Goal: Information Seeking & Learning: Learn about a topic

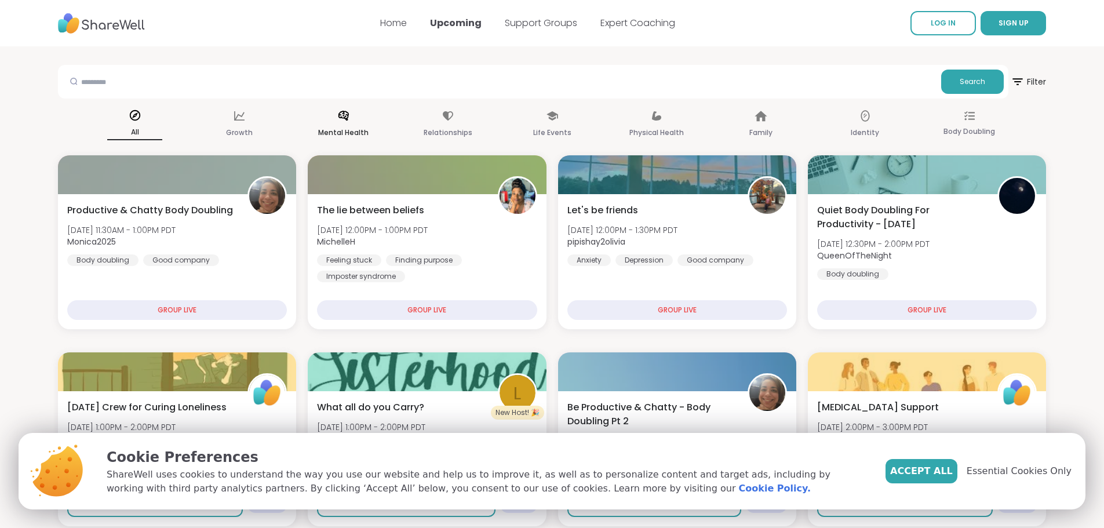
click at [345, 118] on icon at bounding box center [343, 116] width 13 height 13
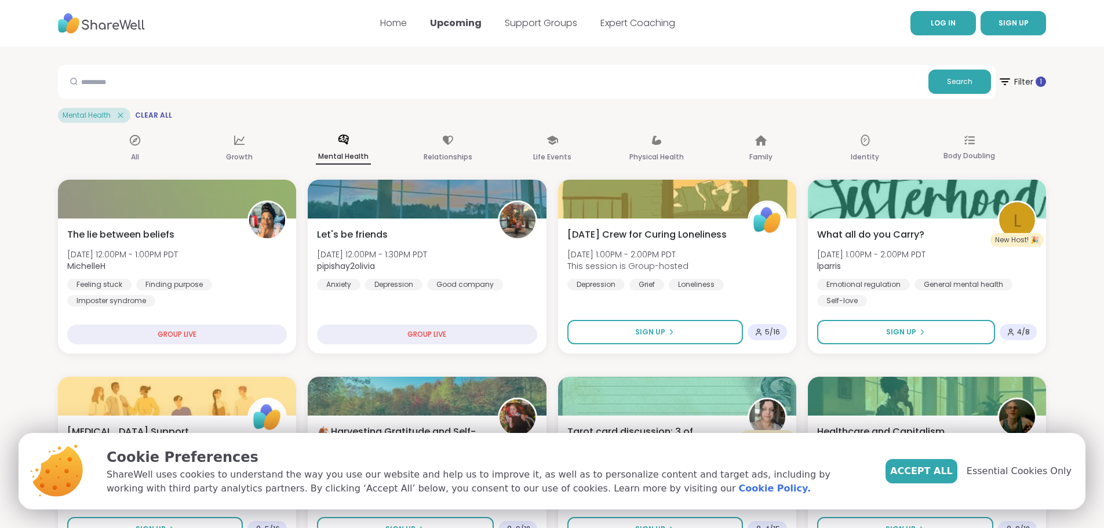
click at [927, 33] on link "LOG IN" at bounding box center [942, 23] width 65 height 24
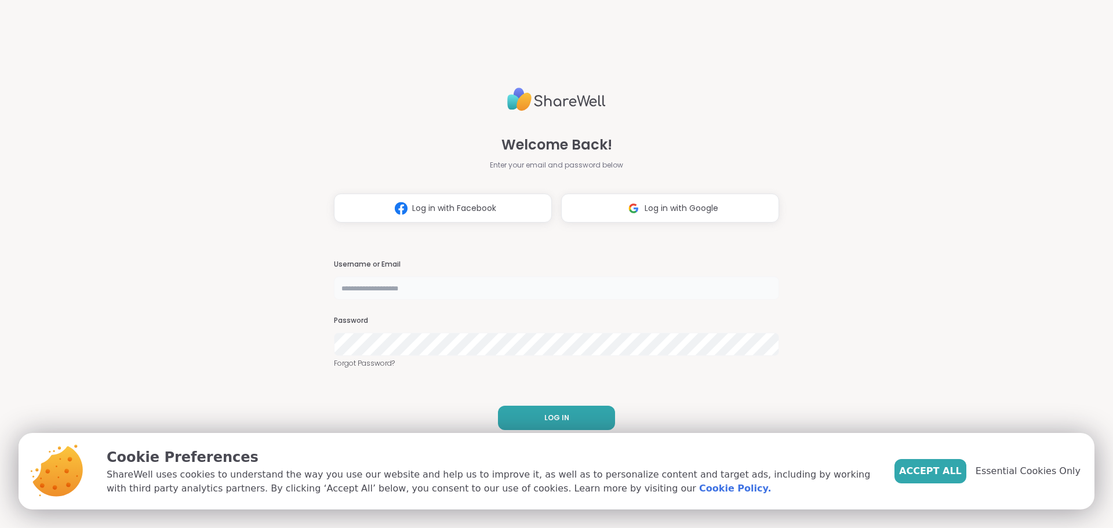
click at [473, 287] on input "text" at bounding box center [556, 287] width 445 height 23
type input "**********"
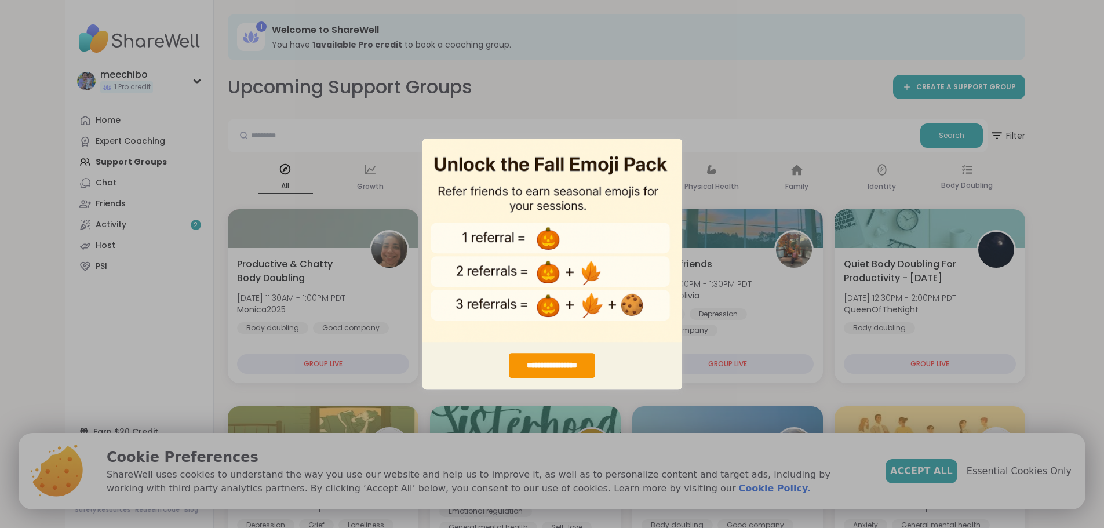
click at [705, 108] on div "**********" at bounding box center [552, 264] width 1104 height 528
click at [476, 136] on div "**********" at bounding box center [552, 264] width 1104 height 528
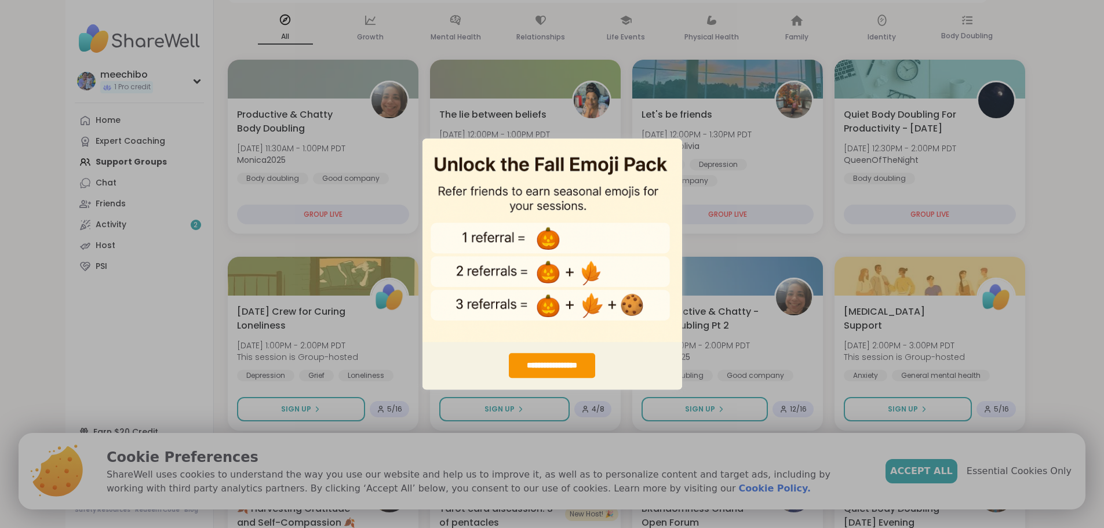
scroll to position [174, 0]
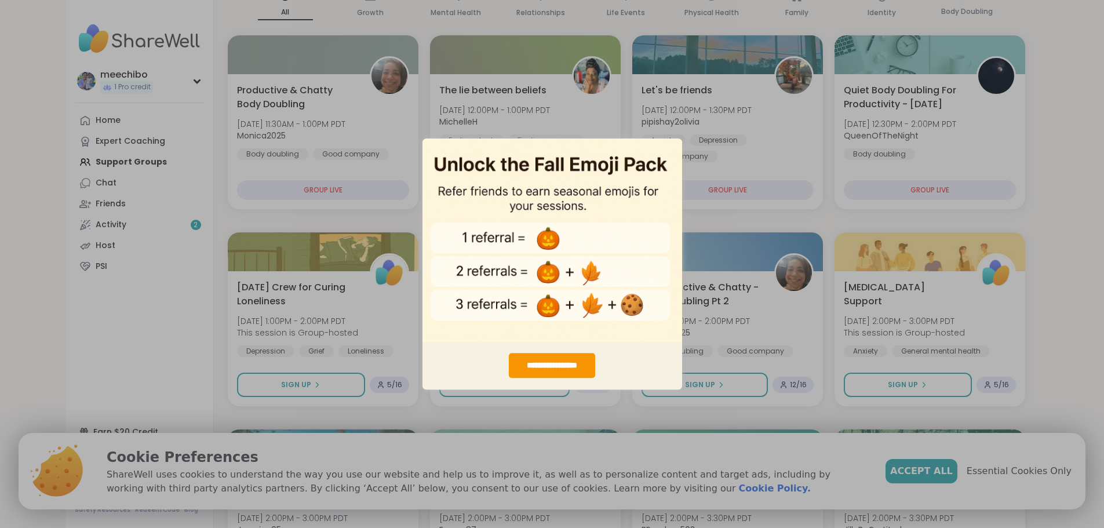
click at [1089, 309] on div "**********" at bounding box center [552, 264] width 1104 height 528
click at [510, 162] on img "entering modal" at bounding box center [552, 240] width 260 height 204
click at [550, 367] on div "**********" at bounding box center [552, 365] width 86 height 25
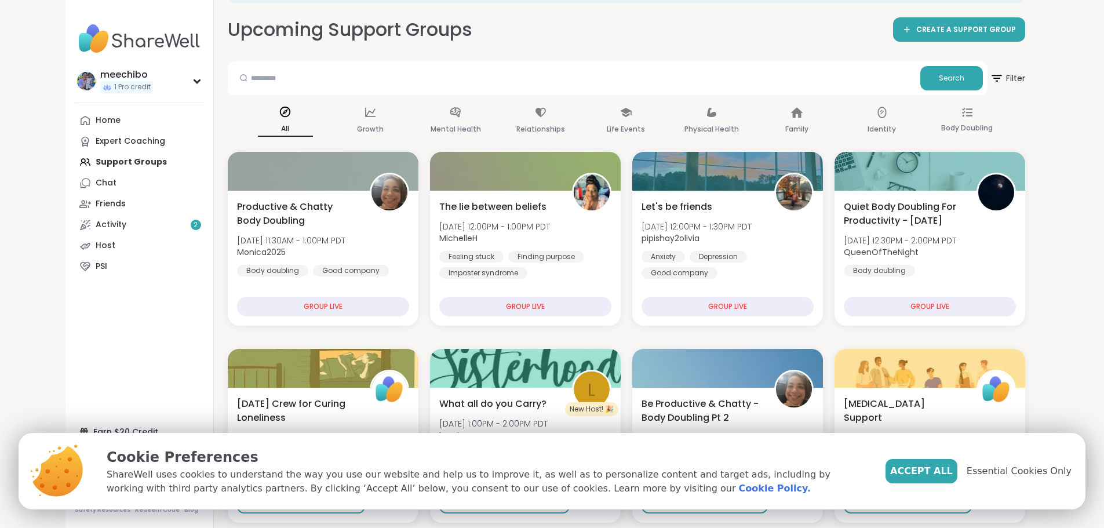
scroll to position [0, 0]
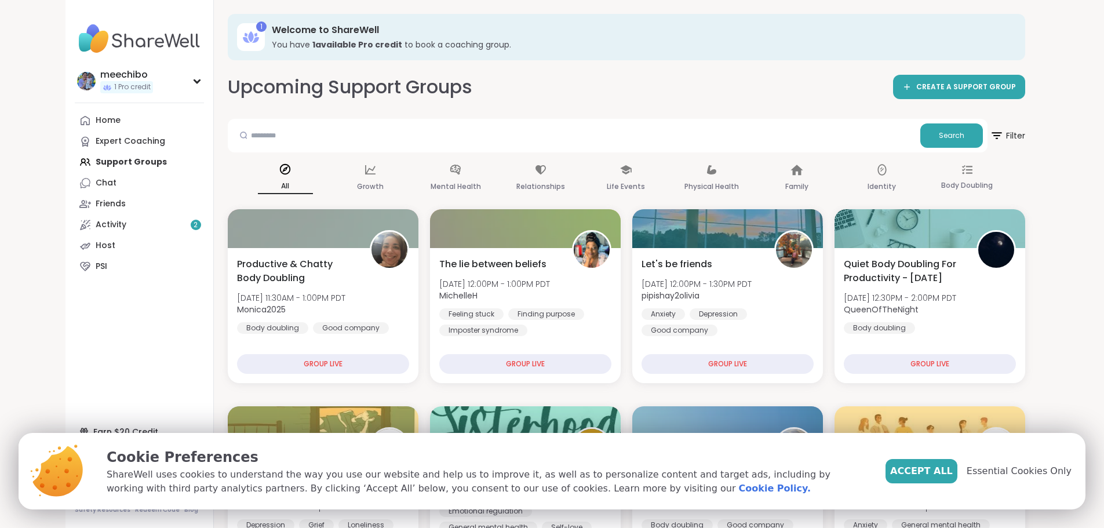
click at [286, 32] on h3 "Welcome to ShareWell" at bounding box center [640, 30] width 737 height 13
click at [228, 33] on div "1 Welcome to ShareWell You have 1 available Pro credit to book a coaching group." at bounding box center [626, 37] width 797 height 46
click at [254, 35] on icon at bounding box center [255, 35] width 3 height 4
click at [93, 228] on link "Activity 2" at bounding box center [139, 224] width 129 height 21
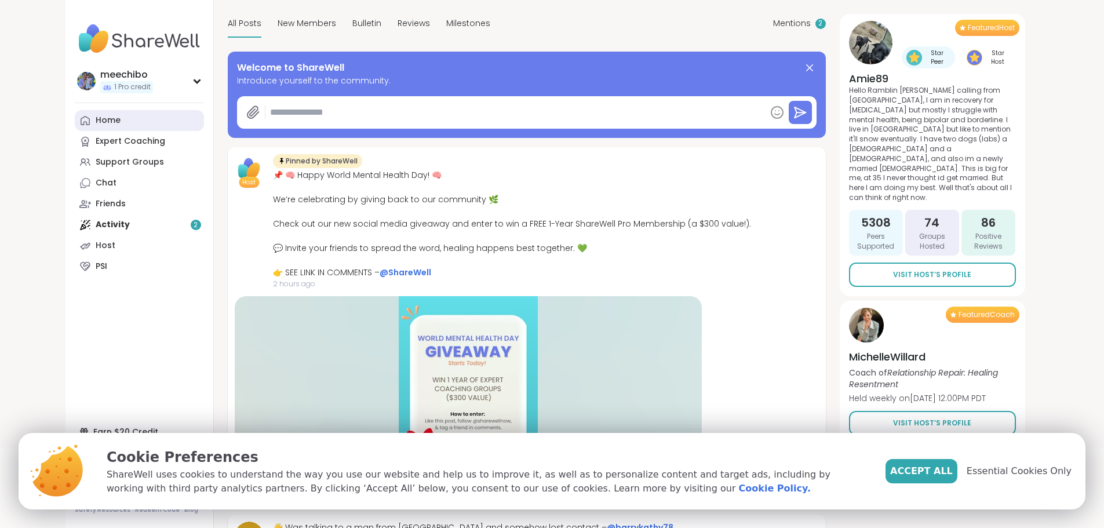
scroll to position [116, 0]
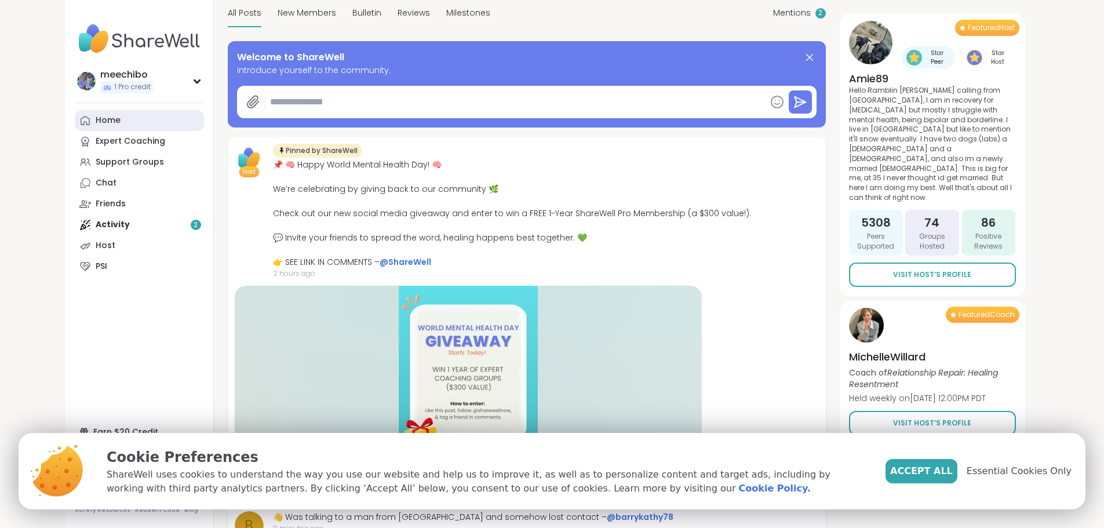
click at [75, 114] on link "Home" at bounding box center [139, 120] width 129 height 21
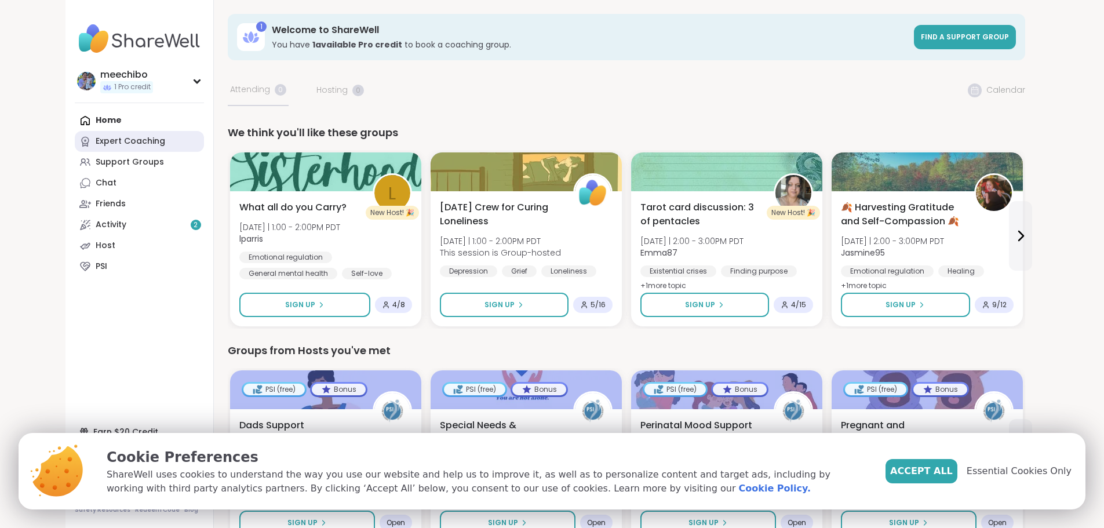
click at [75, 132] on link "Expert Coaching" at bounding box center [139, 141] width 129 height 21
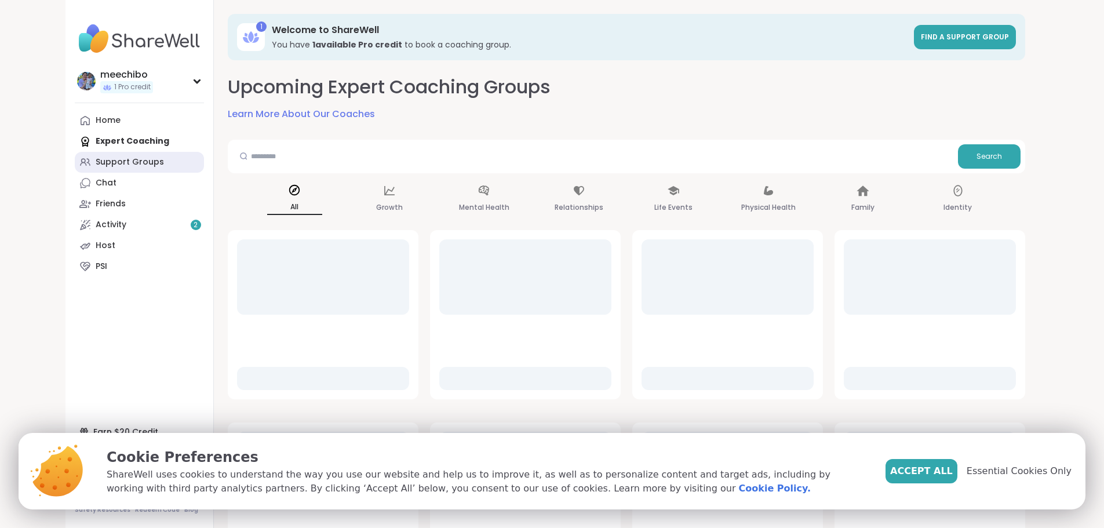
click at [75, 169] on link "Support Groups" at bounding box center [139, 162] width 129 height 21
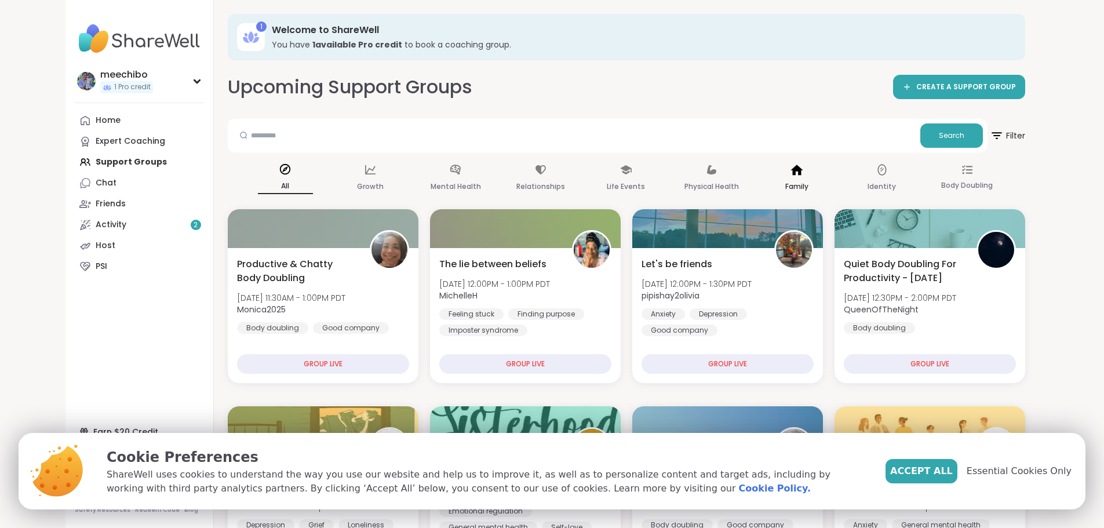
click at [803, 169] on icon at bounding box center [796, 170] width 12 height 10
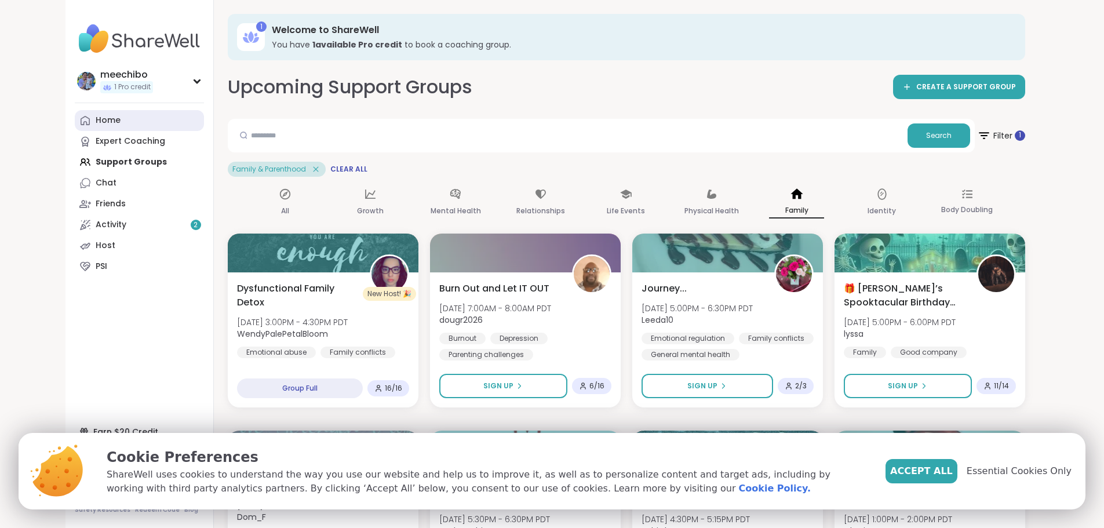
click at [75, 129] on link "Home" at bounding box center [139, 120] width 129 height 21
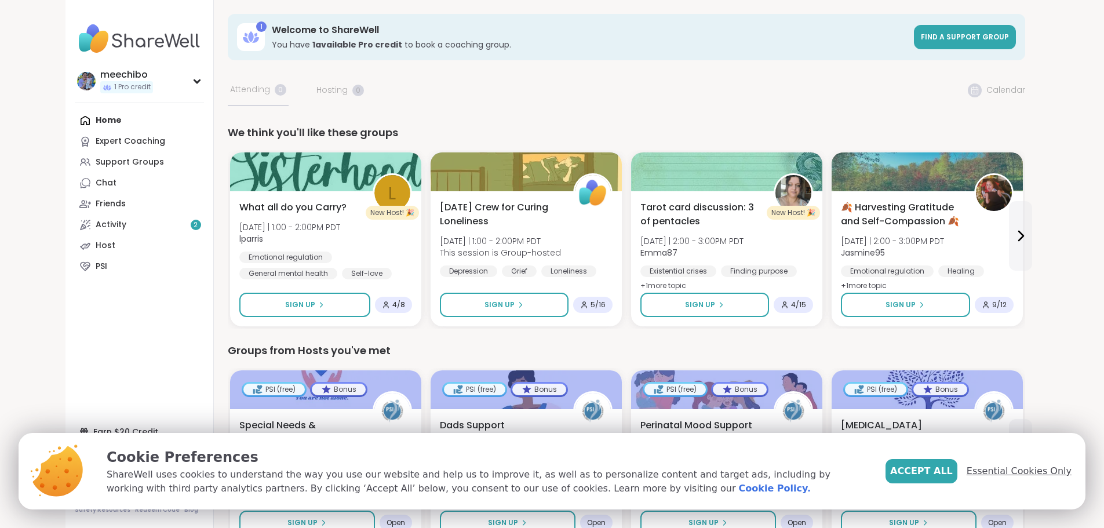
click at [1009, 471] on span "Essential Cookies Only" at bounding box center [1019, 471] width 105 height 14
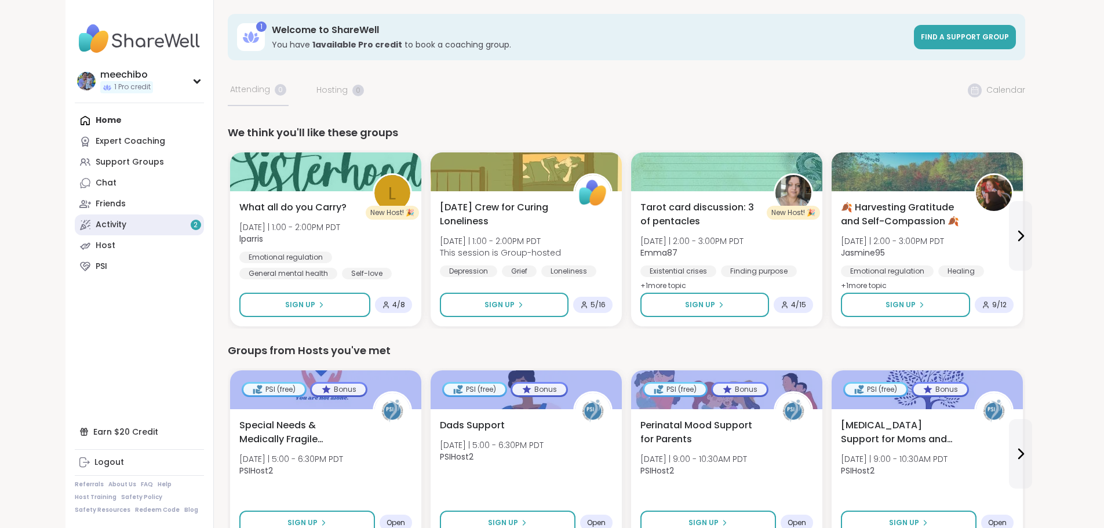
click at [75, 223] on link "Activity 2" at bounding box center [139, 224] width 129 height 21
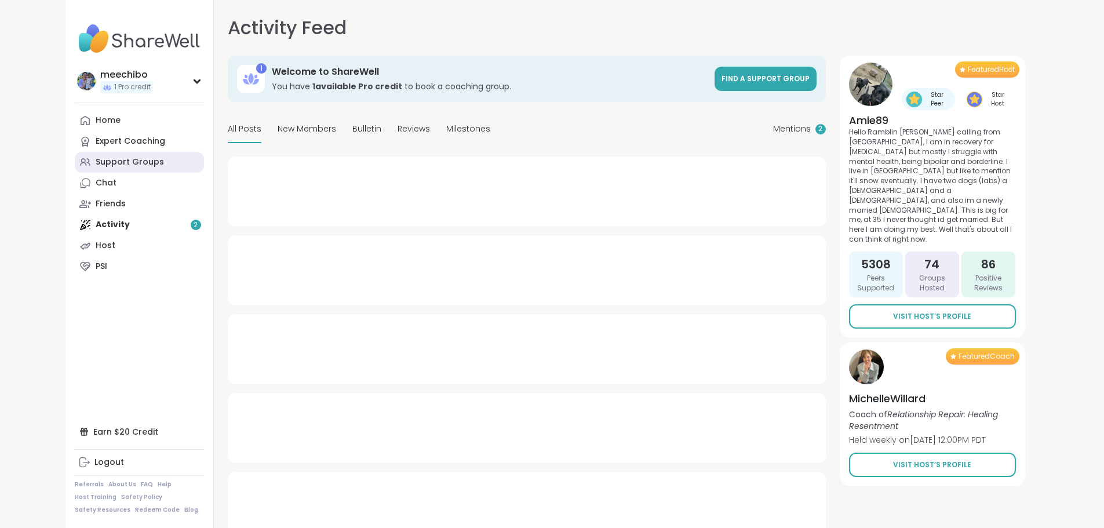
click at [75, 169] on link "Support Groups" at bounding box center [139, 162] width 129 height 21
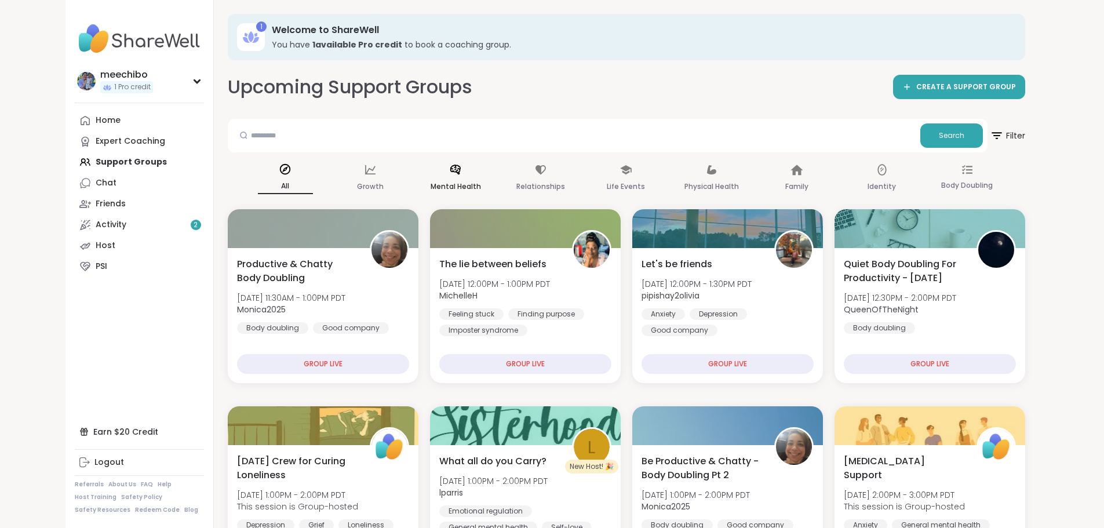
click at [431, 184] on p "Mental Health" at bounding box center [456, 187] width 50 height 14
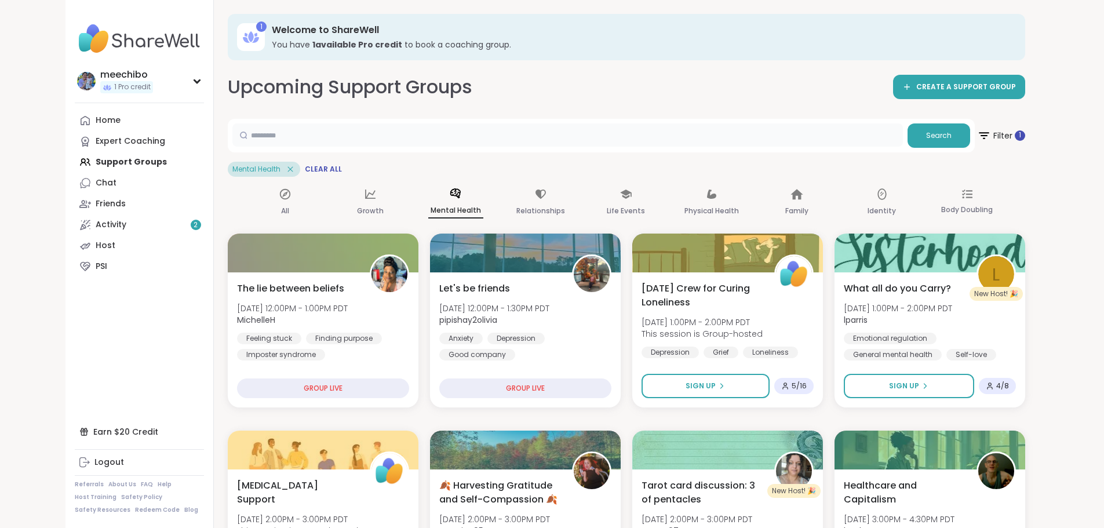
click at [439, 141] on input "text" at bounding box center [567, 134] width 670 height 23
type input "***"
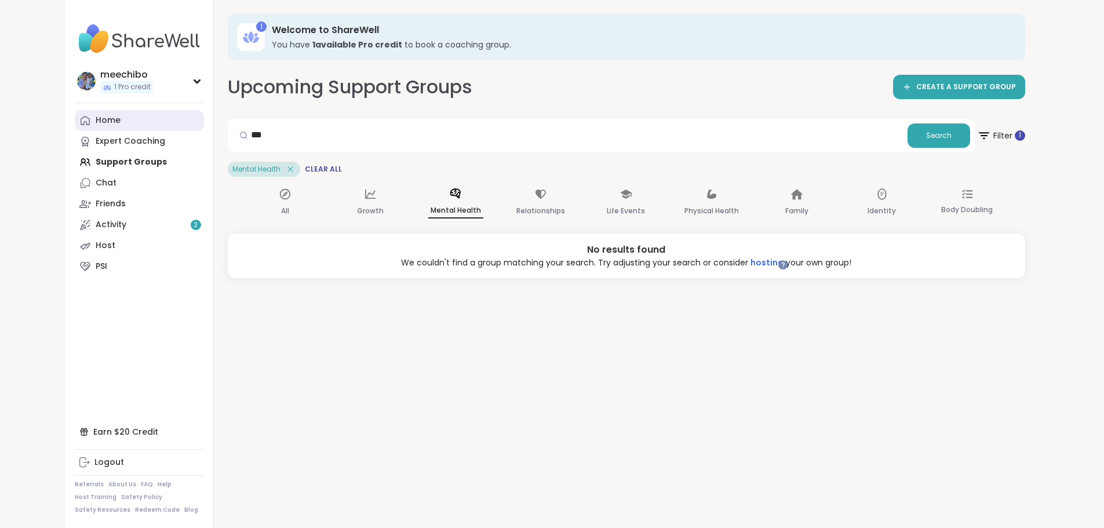
click at [75, 116] on link "Home" at bounding box center [139, 120] width 129 height 21
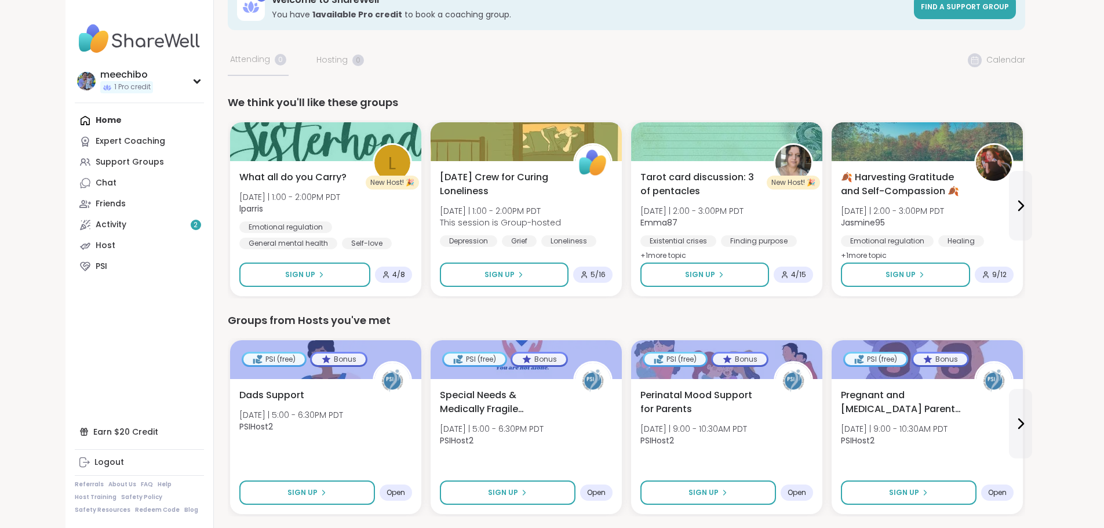
scroll to position [58, 0]
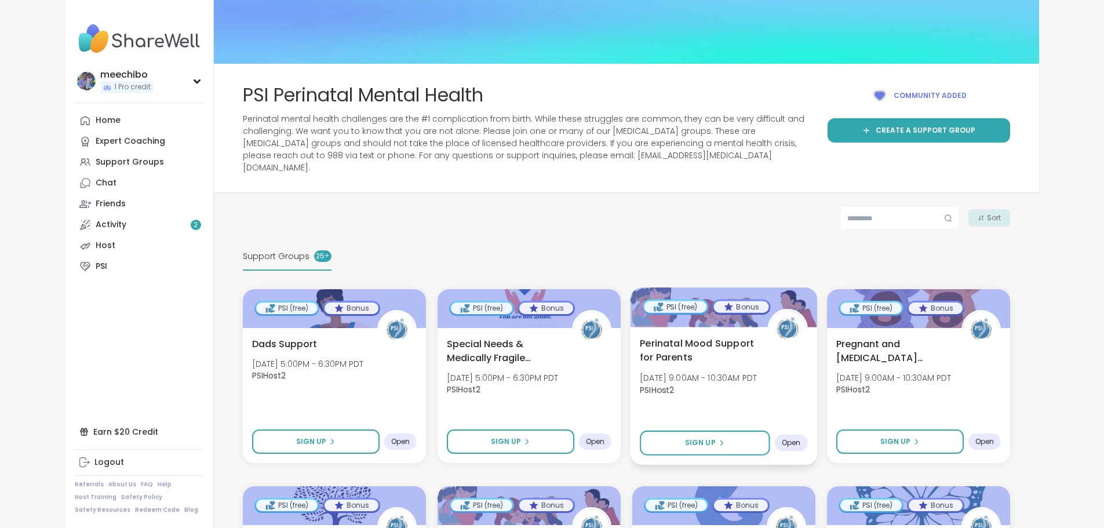
click at [699, 336] on span "Perinatal Mood Support for Parents" at bounding box center [697, 350] width 115 height 28
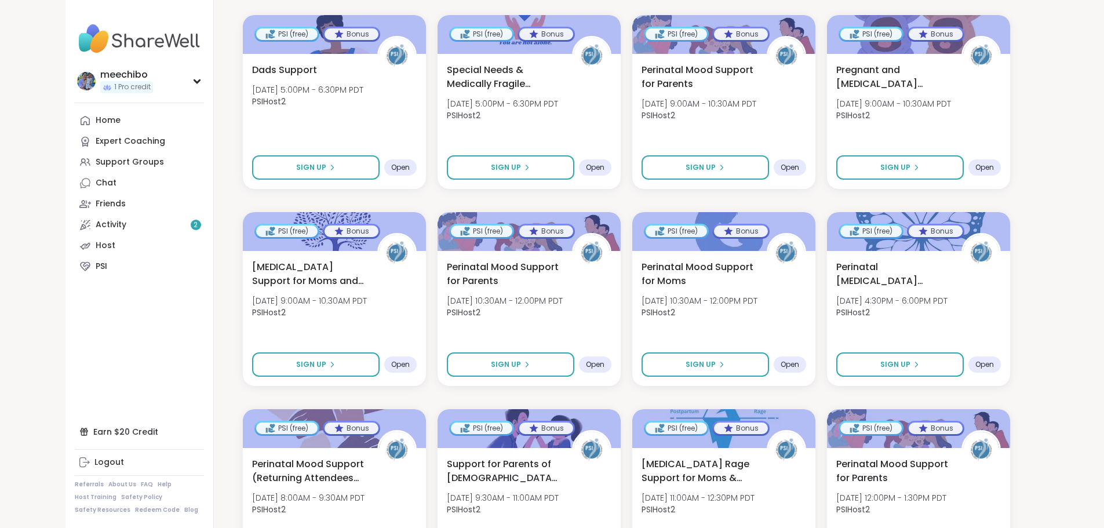
scroll to position [290, 0]
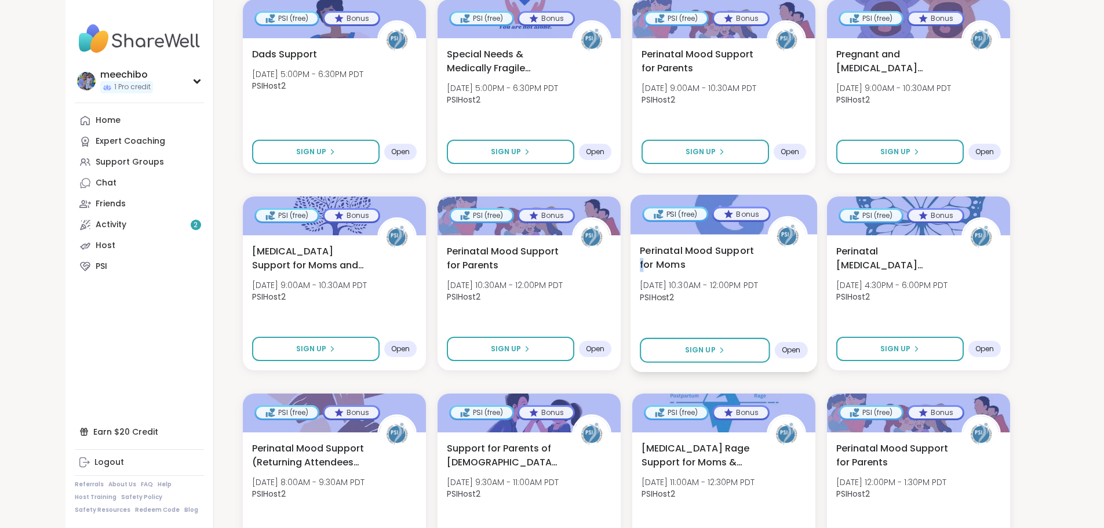
click at [753, 243] on span "Perinatal Mood Support for Moms" at bounding box center [697, 257] width 115 height 28
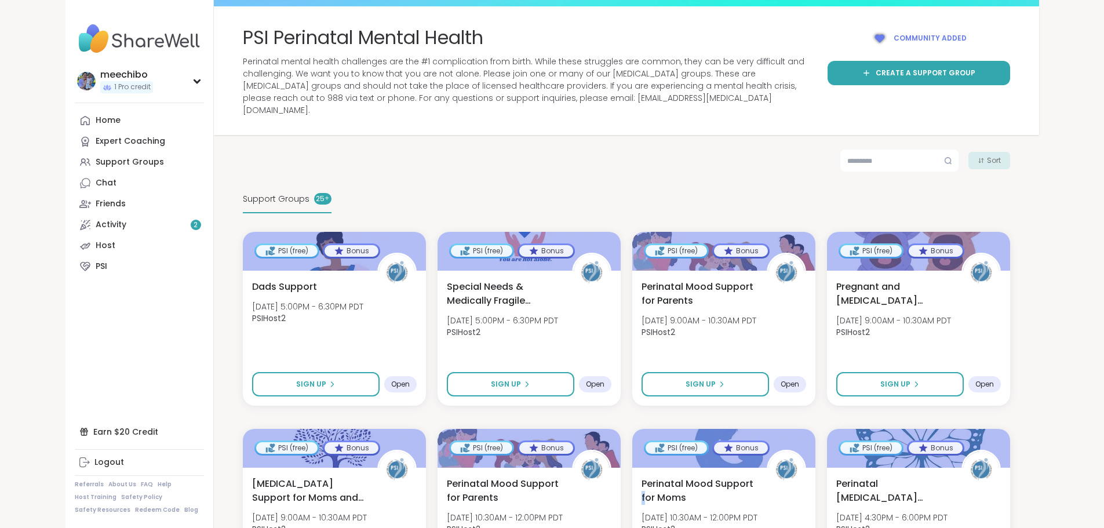
scroll to position [0, 0]
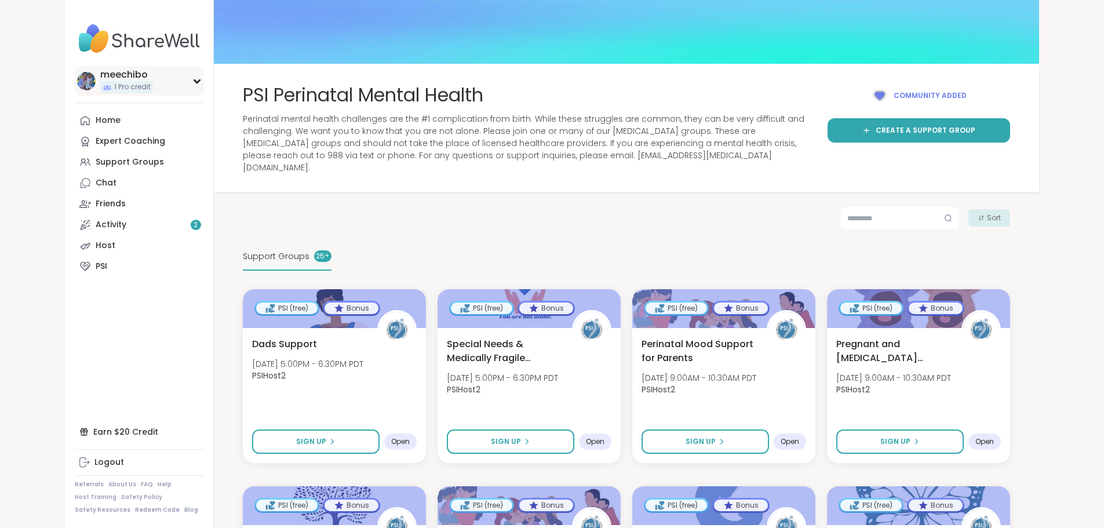
click at [137, 88] on div "meechibo 1 Pro credit" at bounding box center [139, 81] width 129 height 30
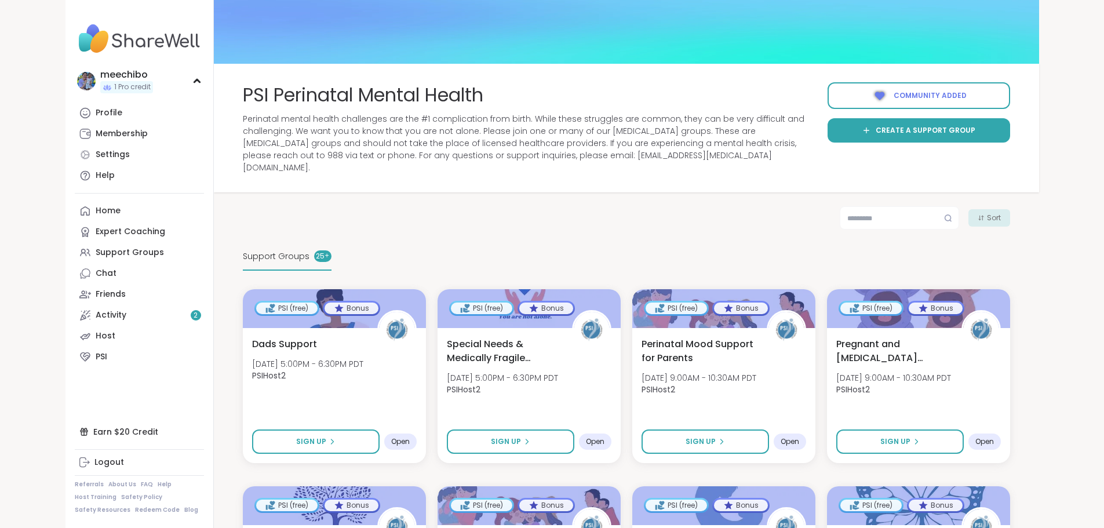
click at [967, 96] on span "Community added" at bounding box center [930, 95] width 73 height 10
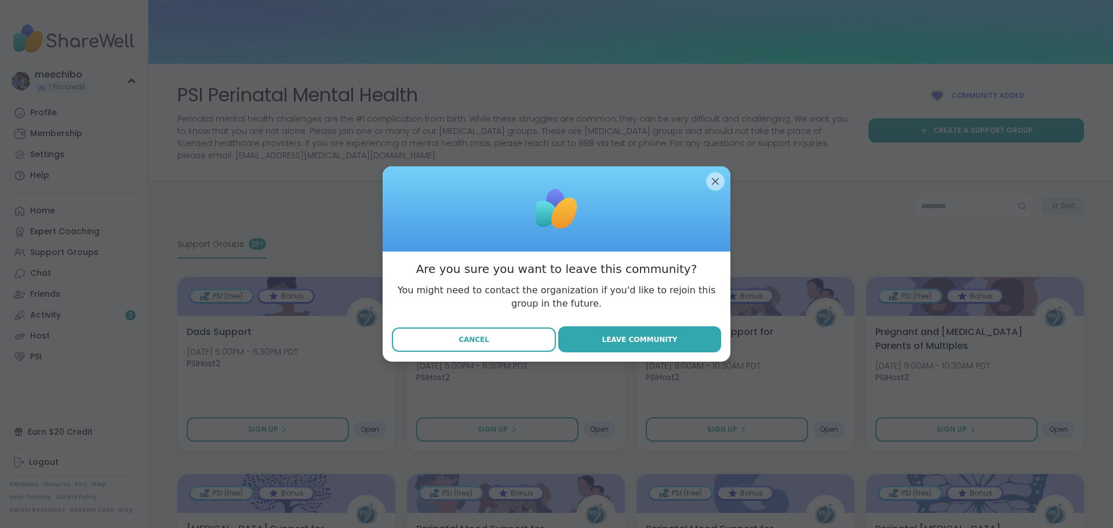
click at [472, 329] on button "Cancel" at bounding box center [474, 339] width 164 height 24
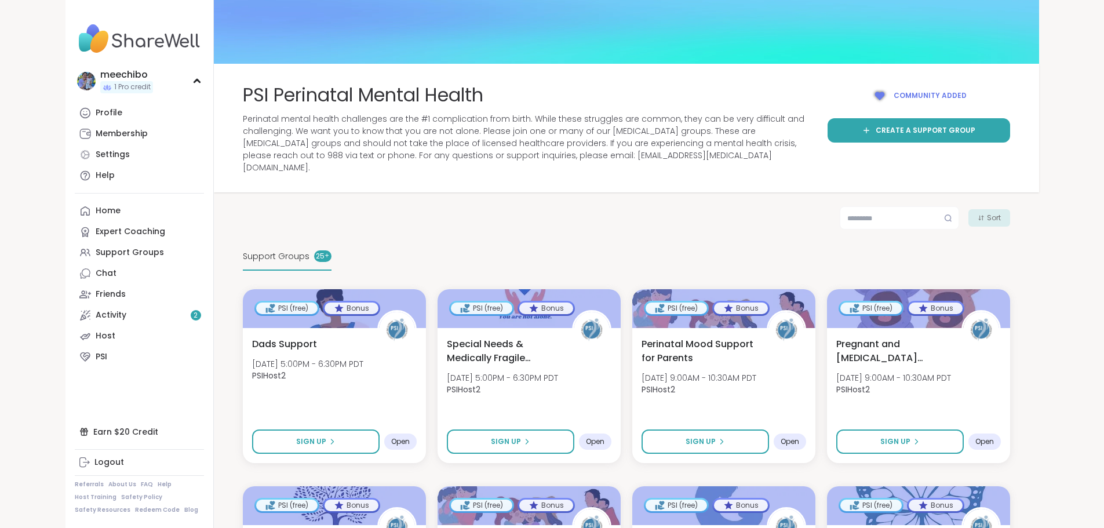
click at [75, 37] on img at bounding box center [139, 39] width 129 height 41
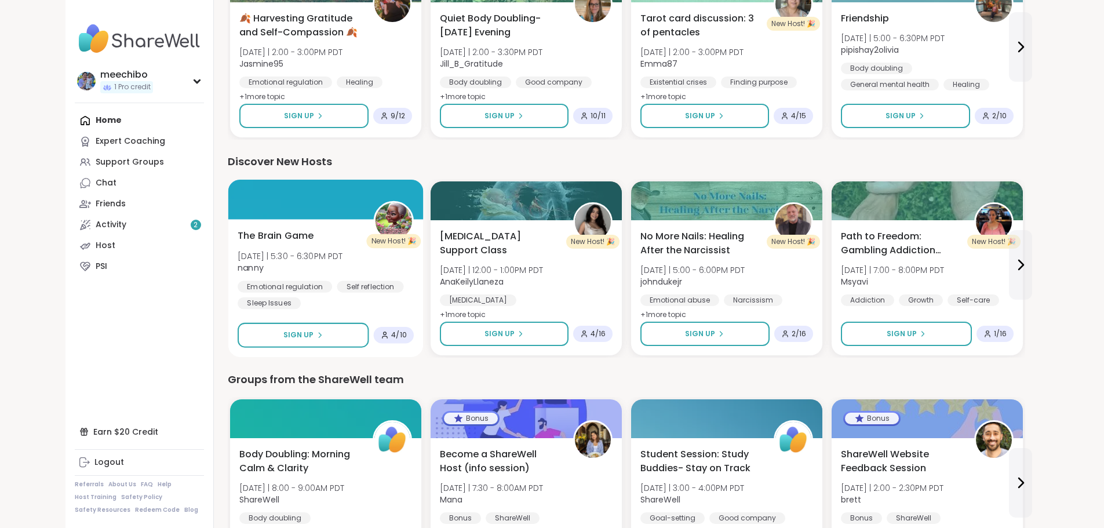
scroll to position [940, 0]
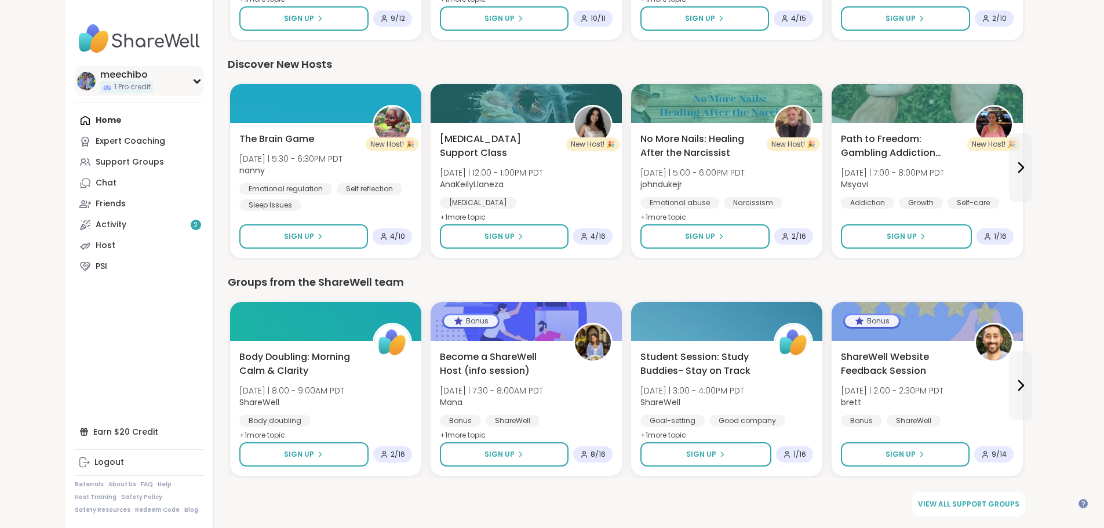
click at [194, 80] on icon at bounding box center [196, 81] width 5 height 3
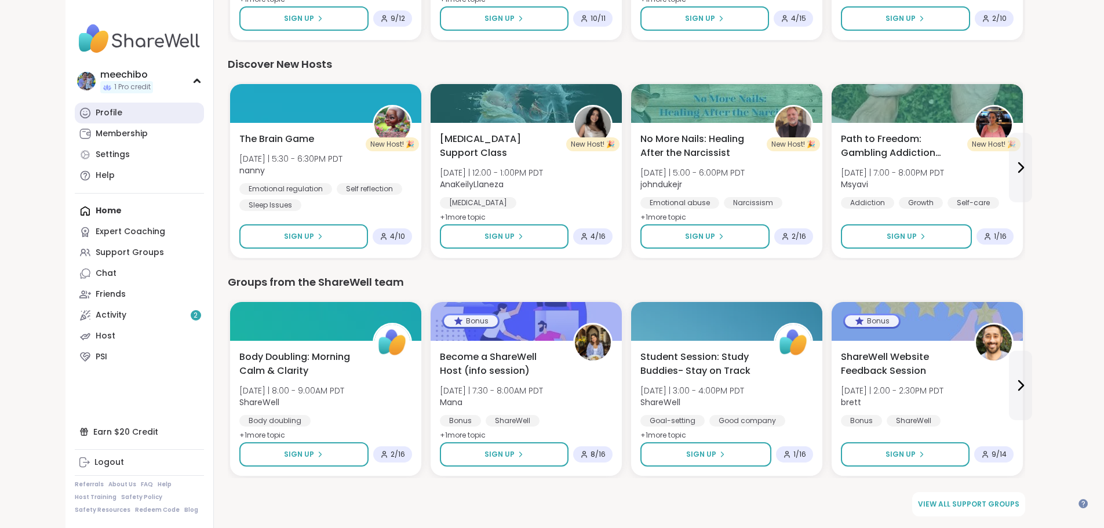
click at [76, 119] on link "Profile" at bounding box center [139, 113] width 129 height 21
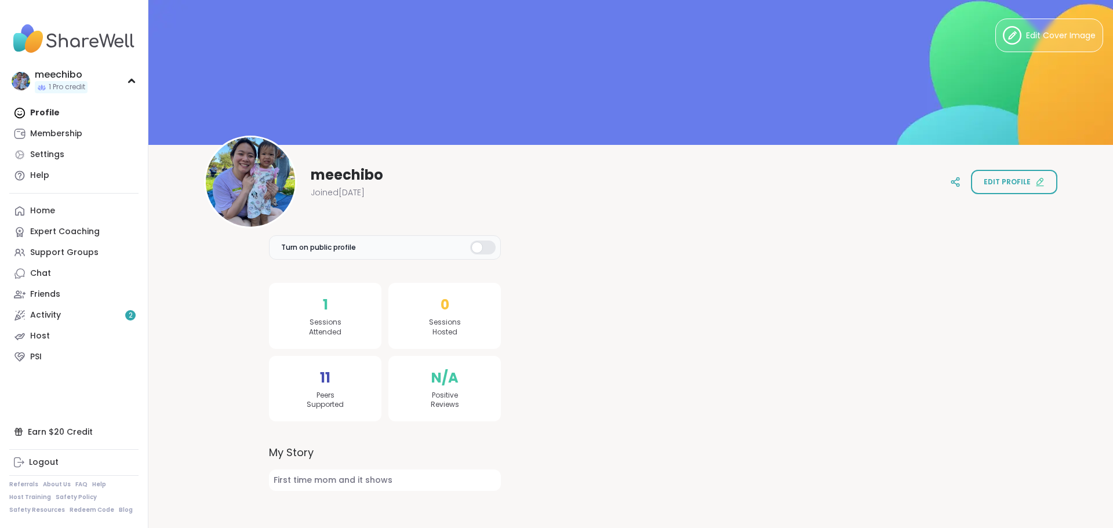
drag, startPoint x: 326, startPoint y: 377, endPoint x: 322, endPoint y: 395, distance: 18.6
click at [327, 378] on div "11 Peers Supported" at bounding box center [325, 389] width 112 height 66
click at [322, 396] on span "Peers Supported" at bounding box center [325, 401] width 37 height 20
click at [272, 347] on div "1 Sessions Attended" at bounding box center [325, 316] width 112 height 66
drag, startPoint x: 321, startPoint y: 482, endPoint x: 344, endPoint y: 482, distance: 23.2
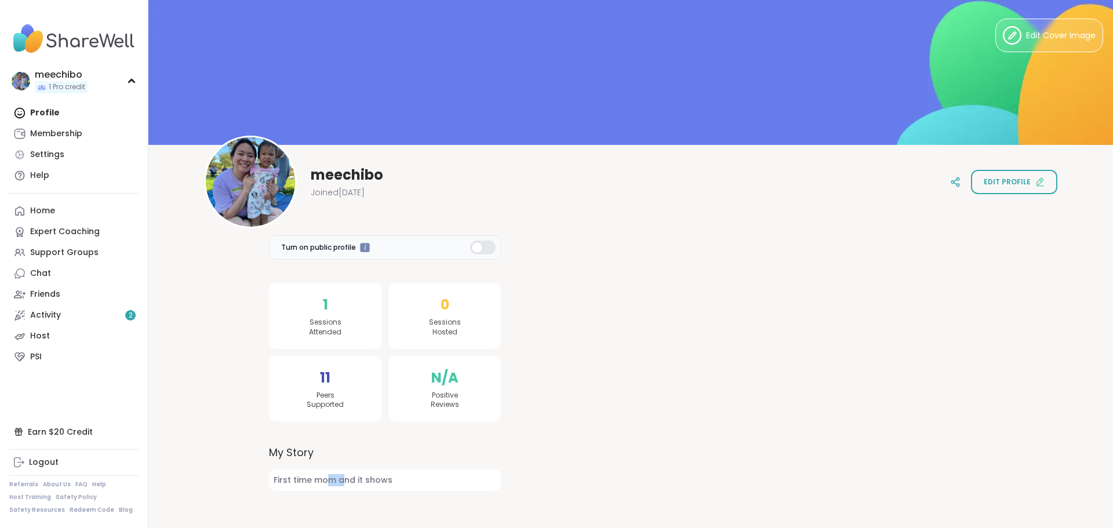
click at [344, 482] on span "First time mom and it shows" at bounding box center [385, 479] width 232 height 21
click at [269, 436] on div "Turn on public profile 1 Sessions Attended 11 Peers Supported 0 Sessions Hosted…" at bounding box center [385, 351] width 232 height 279
click at [54, 129] on div "Membership" at bounding box center [56, 134] width 52 height 12
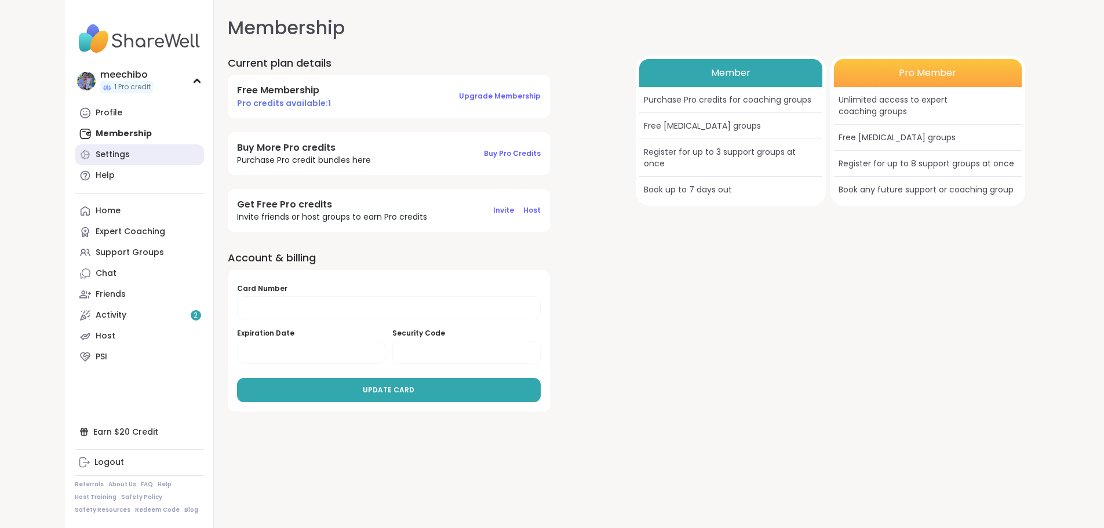
click at [96, 159] on div "Settings" at bounding box center [113, 155] width 34 height 12
select select "**"
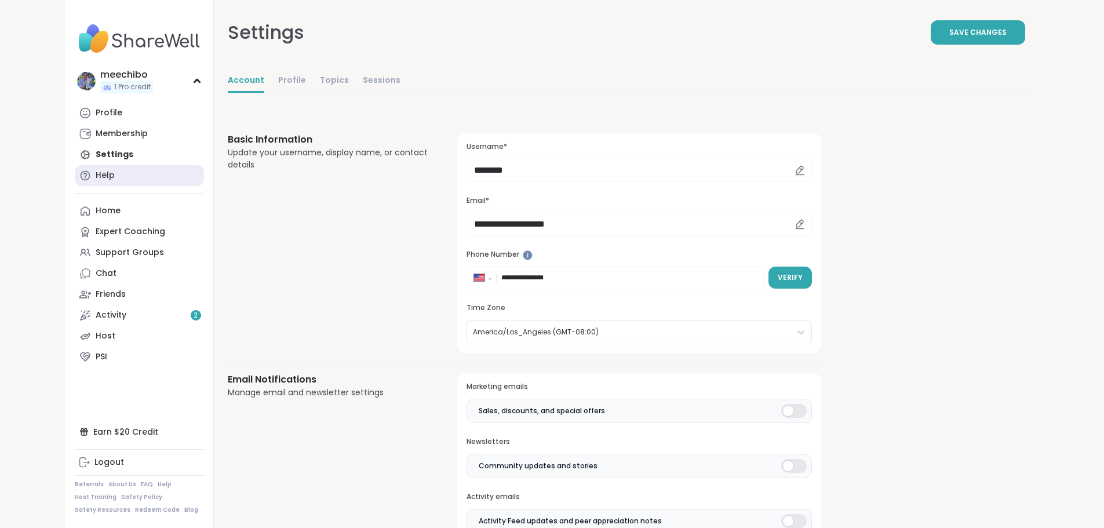
click at [75, 180] on link "Help" at bounding box center [139, 175] width 129 height 21
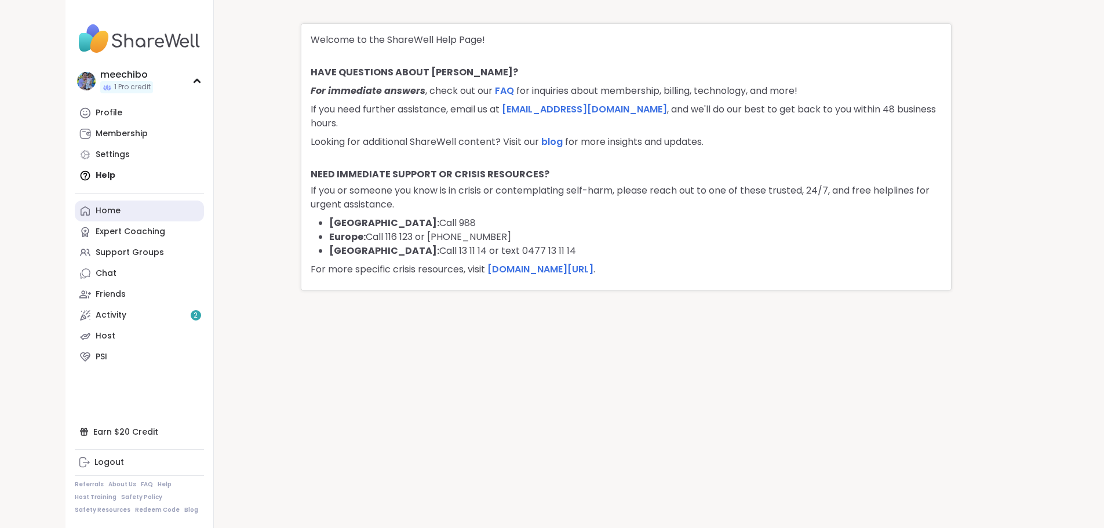
click at [75, 209] on link "Home" at bounding box center [139, 211] width 129 height 21
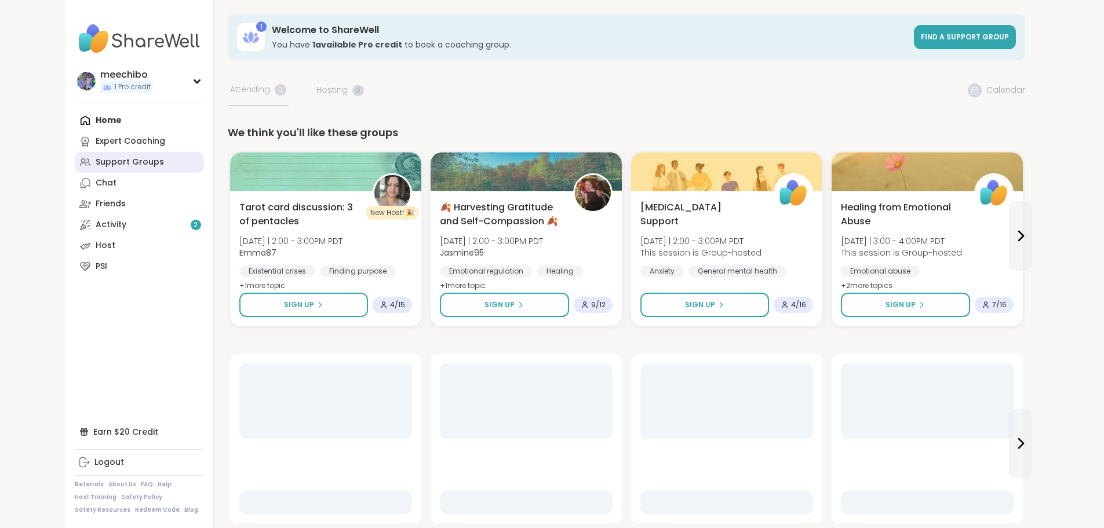
click at [96, 164] on div "Support Groups" at bounding box center [130, 162] width 68 height 12
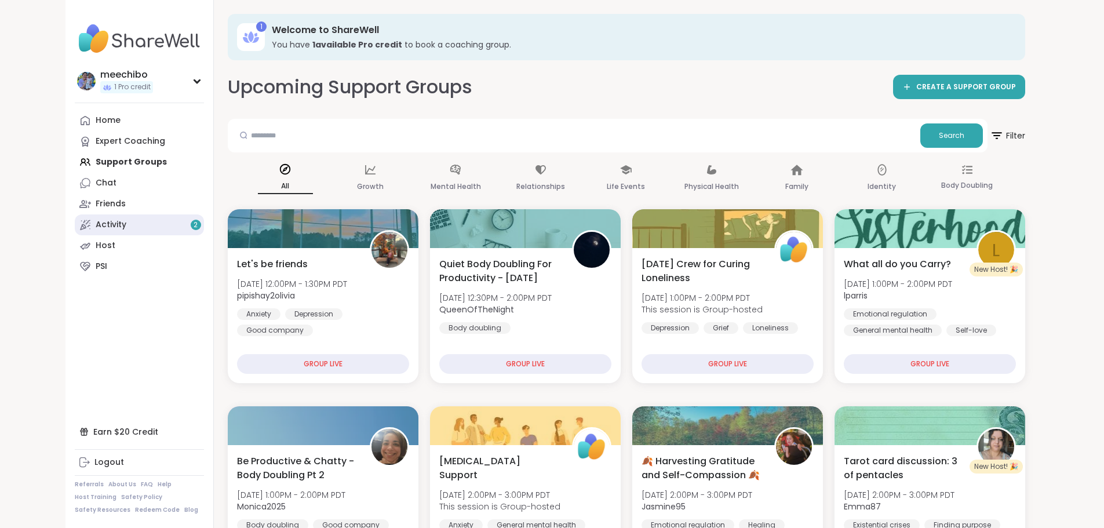
click at [75, 230] on link "Activity 2" at bounding box center [139, 224] width 129 height 21
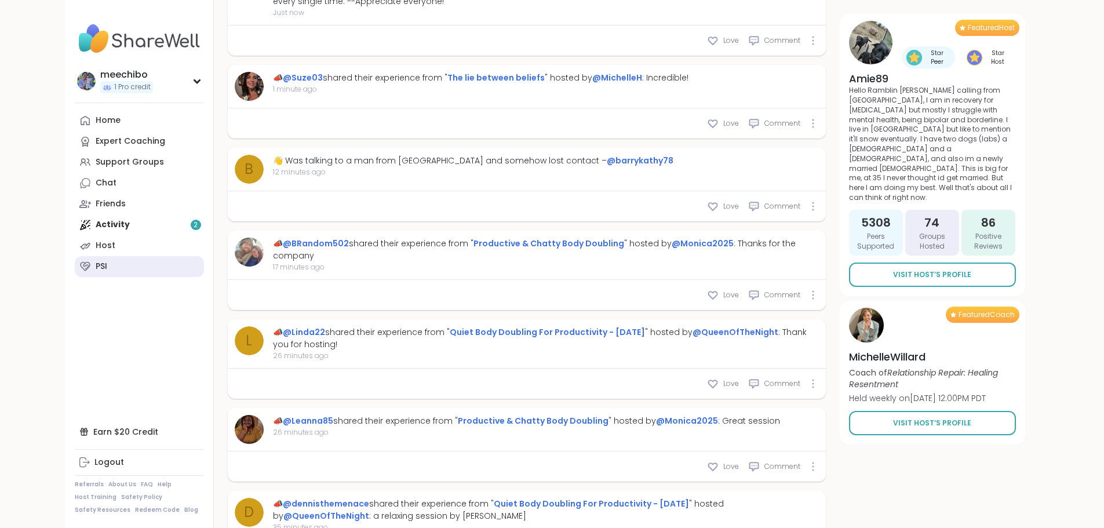
scroll to position [811, 0]
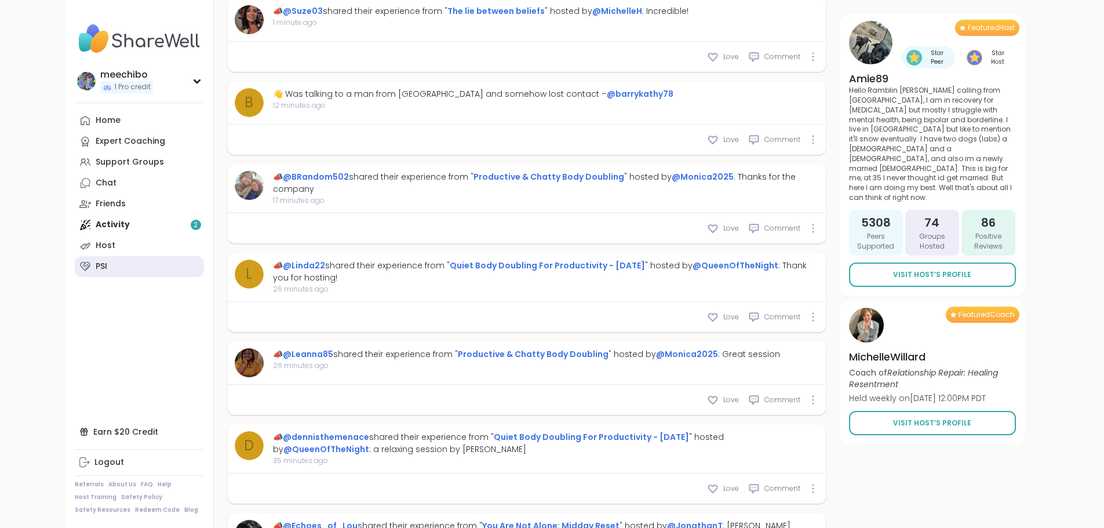
click at [75, 272] on link "PSI" at bounding box center [139, 266] width 129 height 21
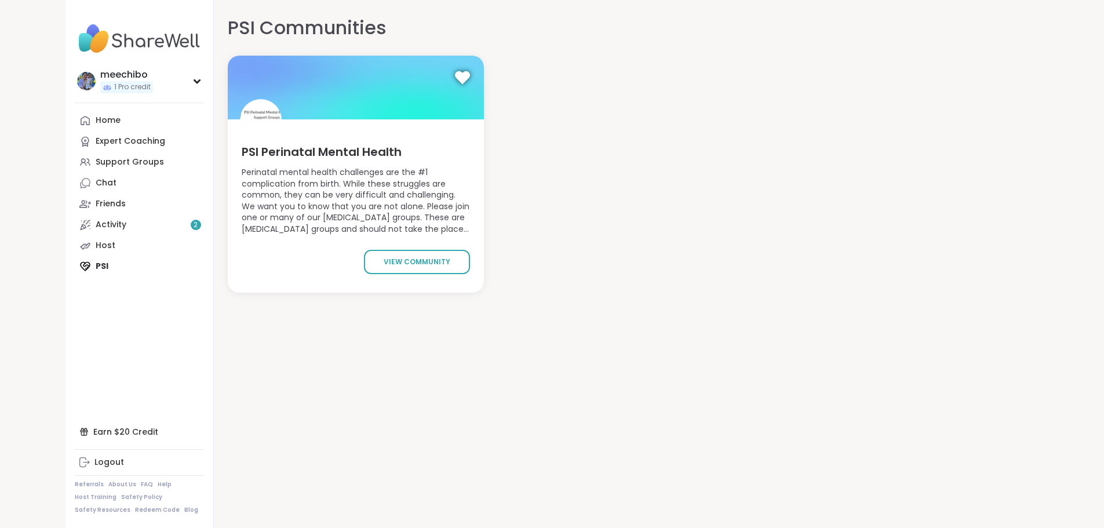
click at [455, 78] on icon at bounding box center [462, 78] width 14 height 12
click at [436, 265] on link "view community" at bounding box center [417, 262] width 106 height 24
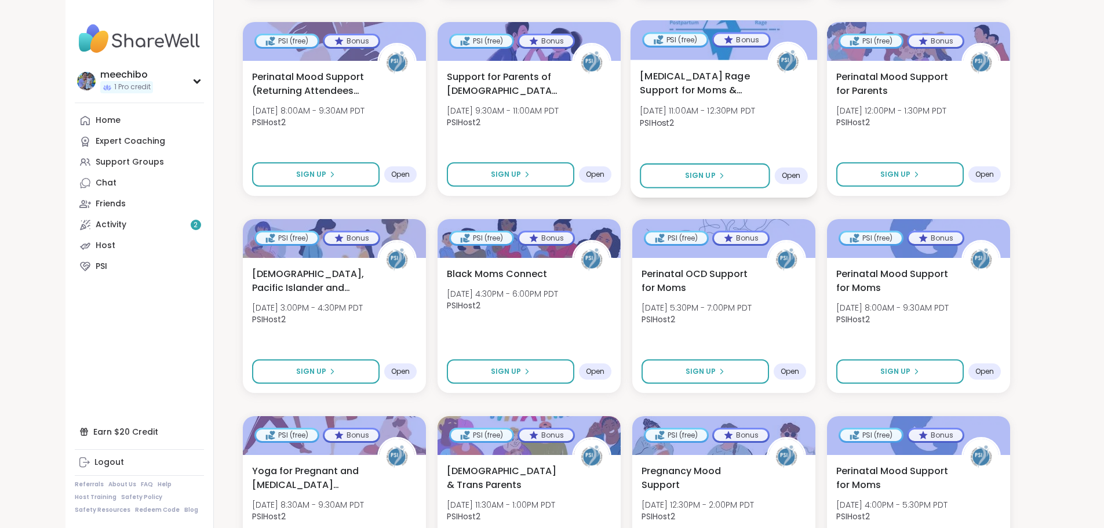
scroll to position [641, 0]
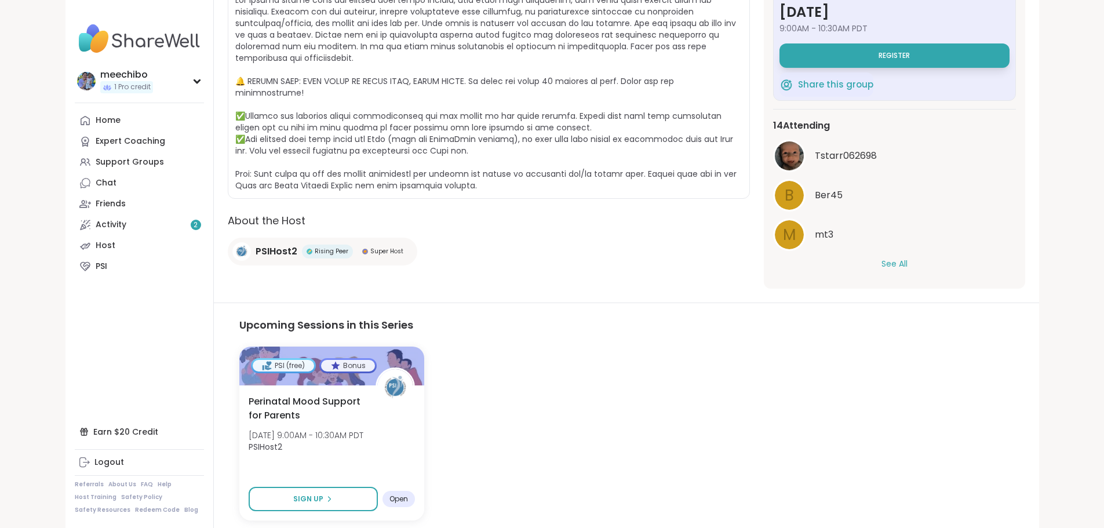
scroll to position [294, 0]
